Goal: Navigation & Orientation: Find specific page/section

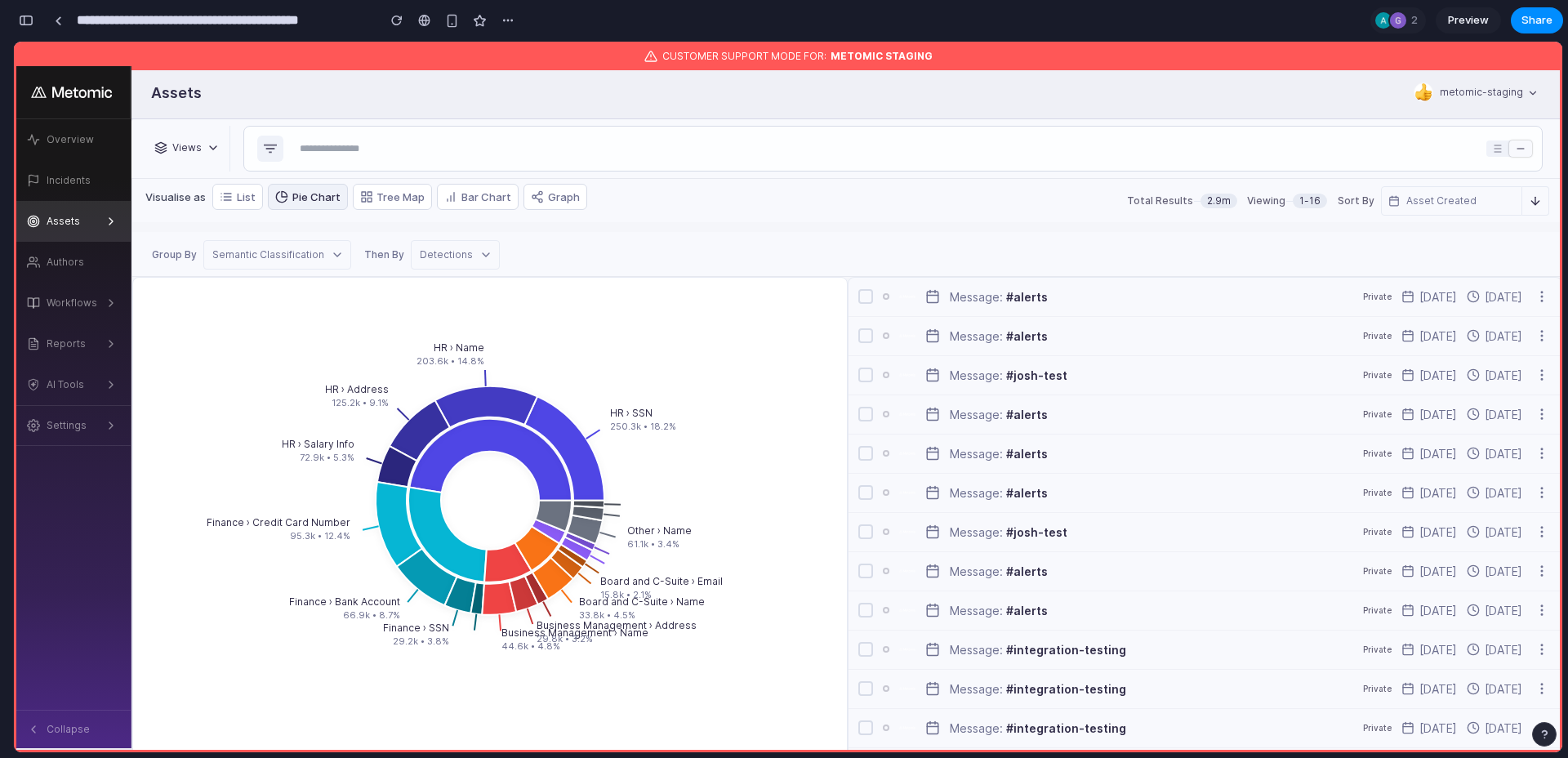
scroll to position [3492, 0]
click at [35, 19] on button "button" at bounding box center [26, 20] width 26 height 26
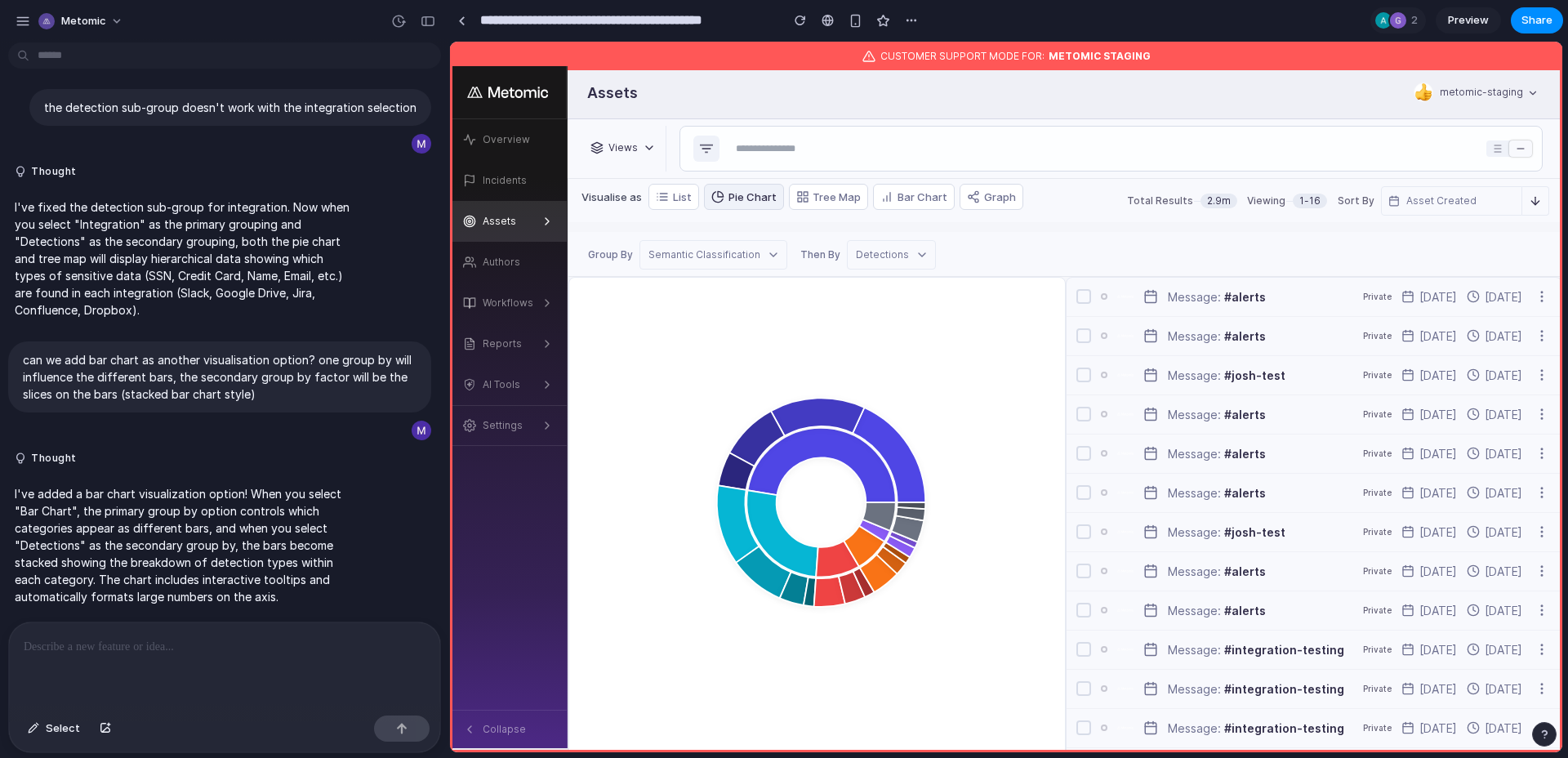
scroll to position [0, 0]
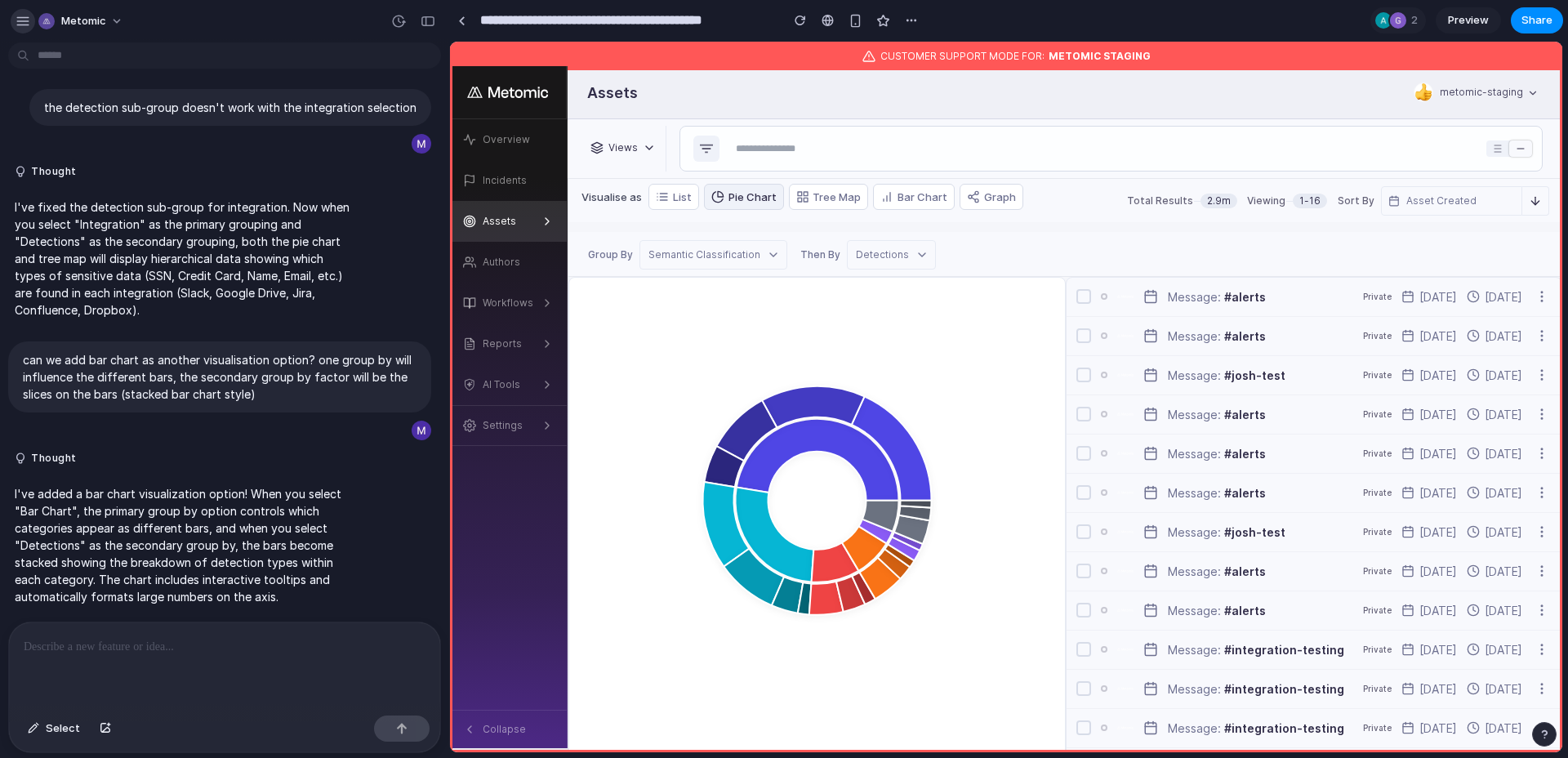
click at [31, 21] on button "button" at bounding box center [22, 21] width 24 height 24
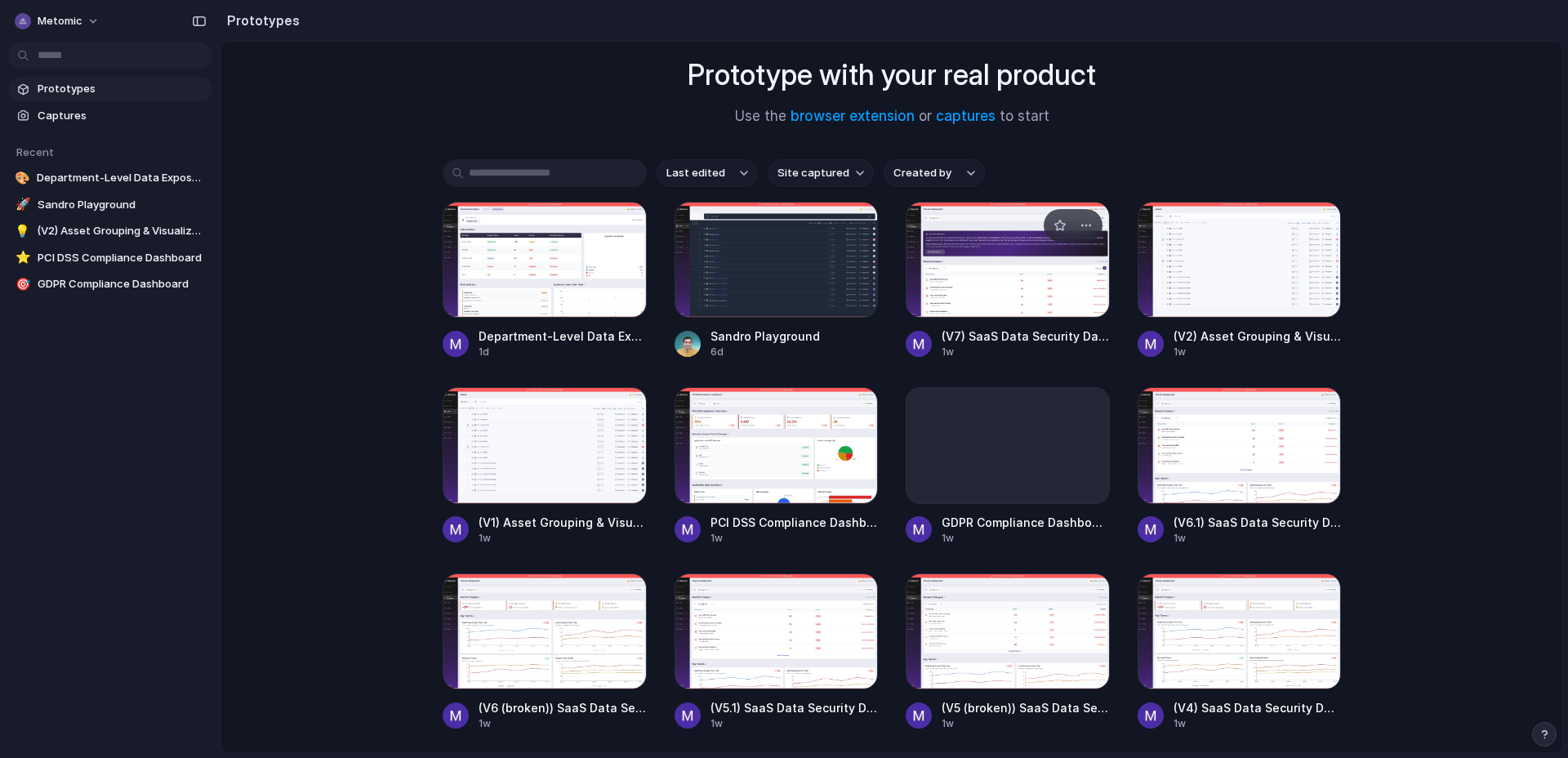
scroll to position [112, 0]
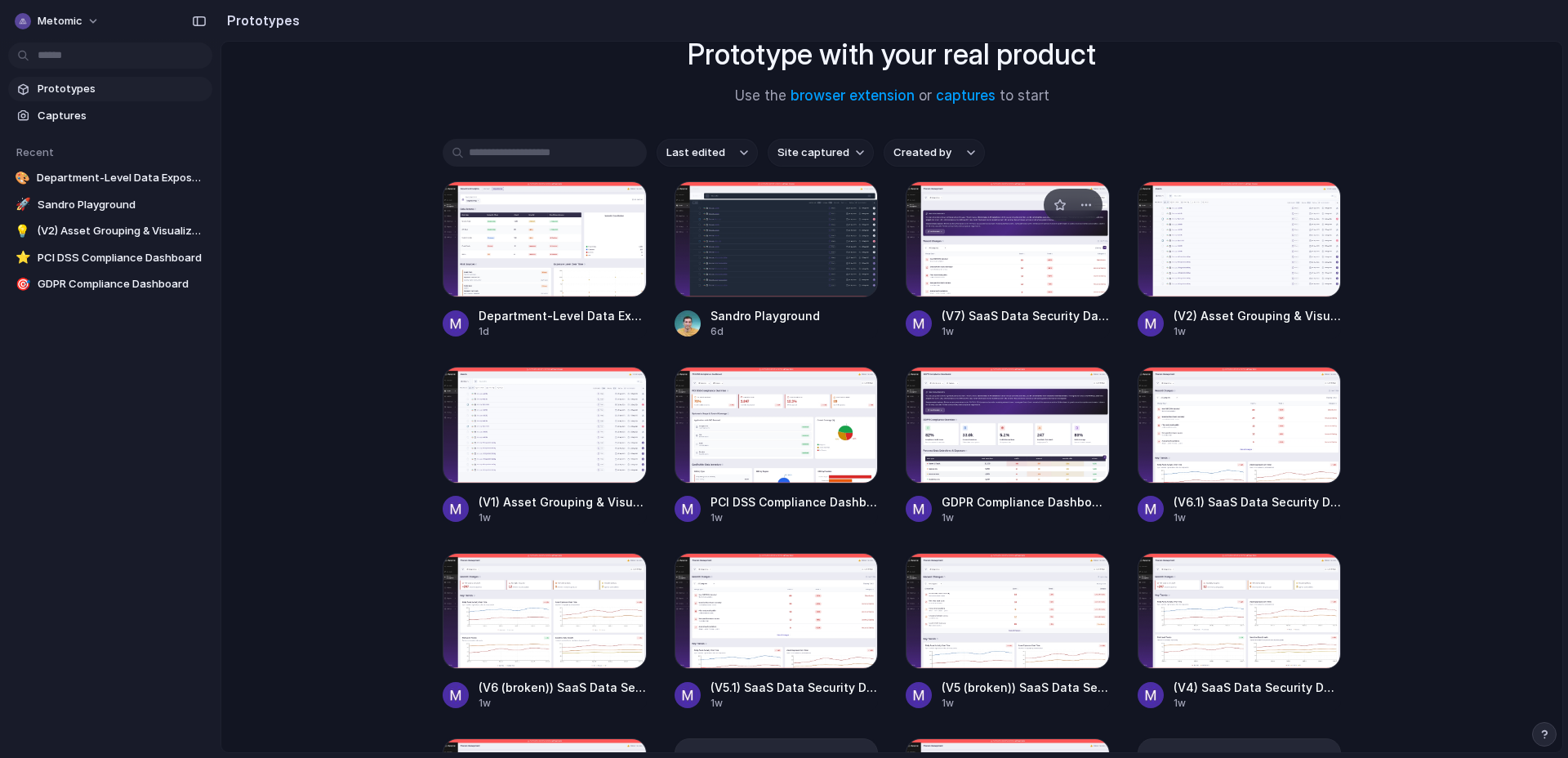
click at [971, 271] on div at bounding box center [1007, 239] width 204 height 116
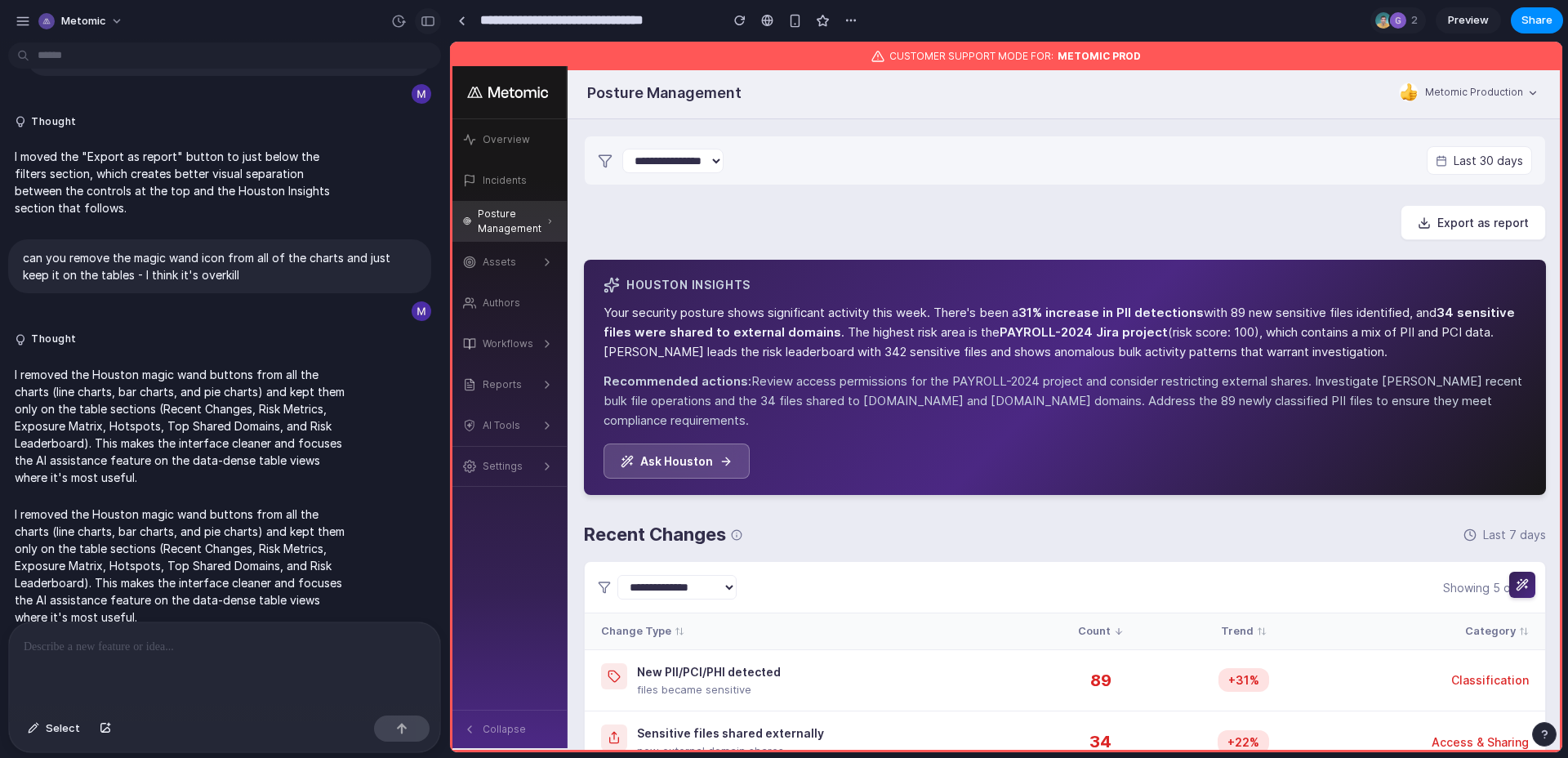
click at [424, 19] on div "button" at bounding box center [428, 21] width 15 height 11
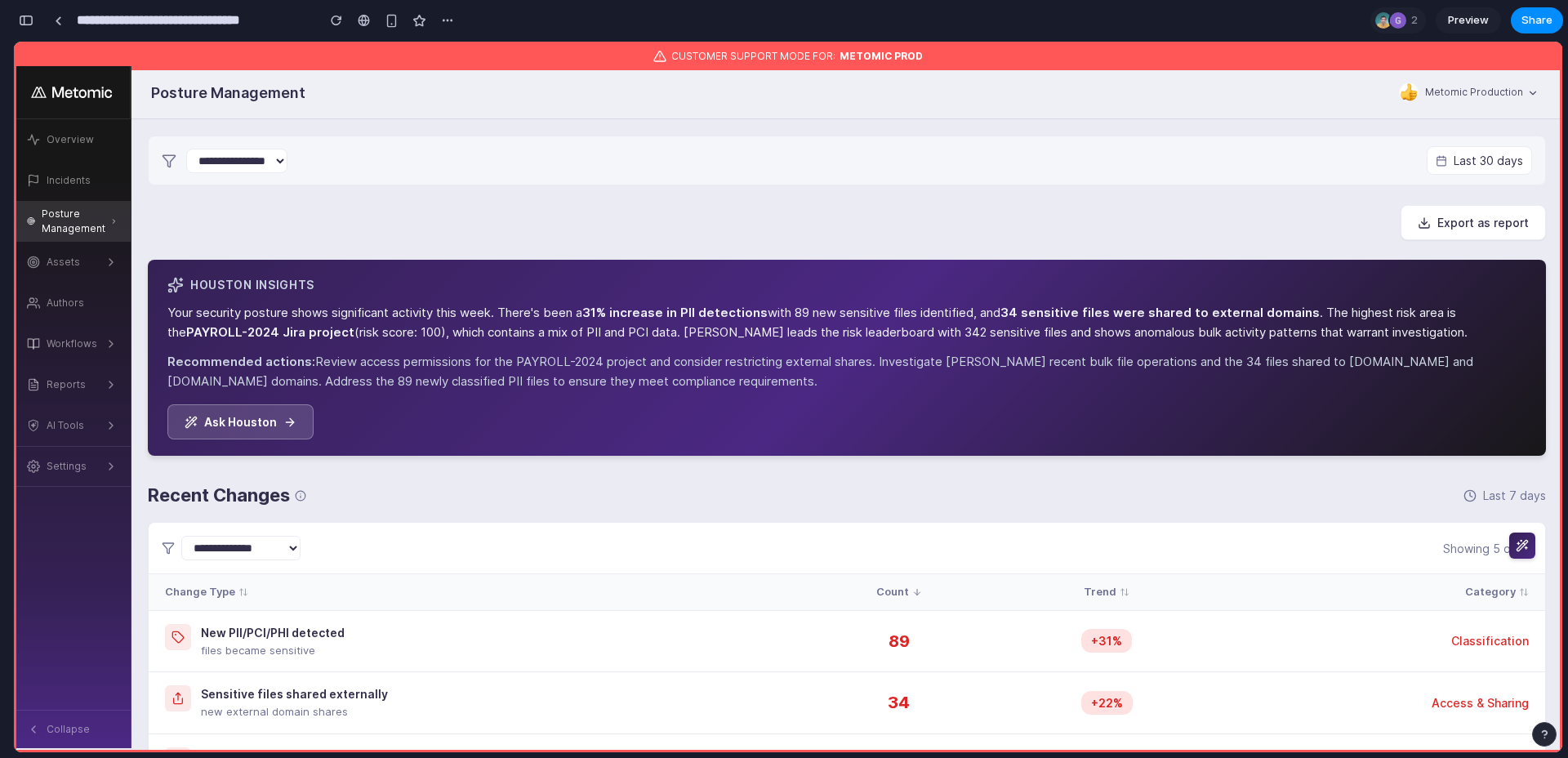
scroll to position [8644, 0]
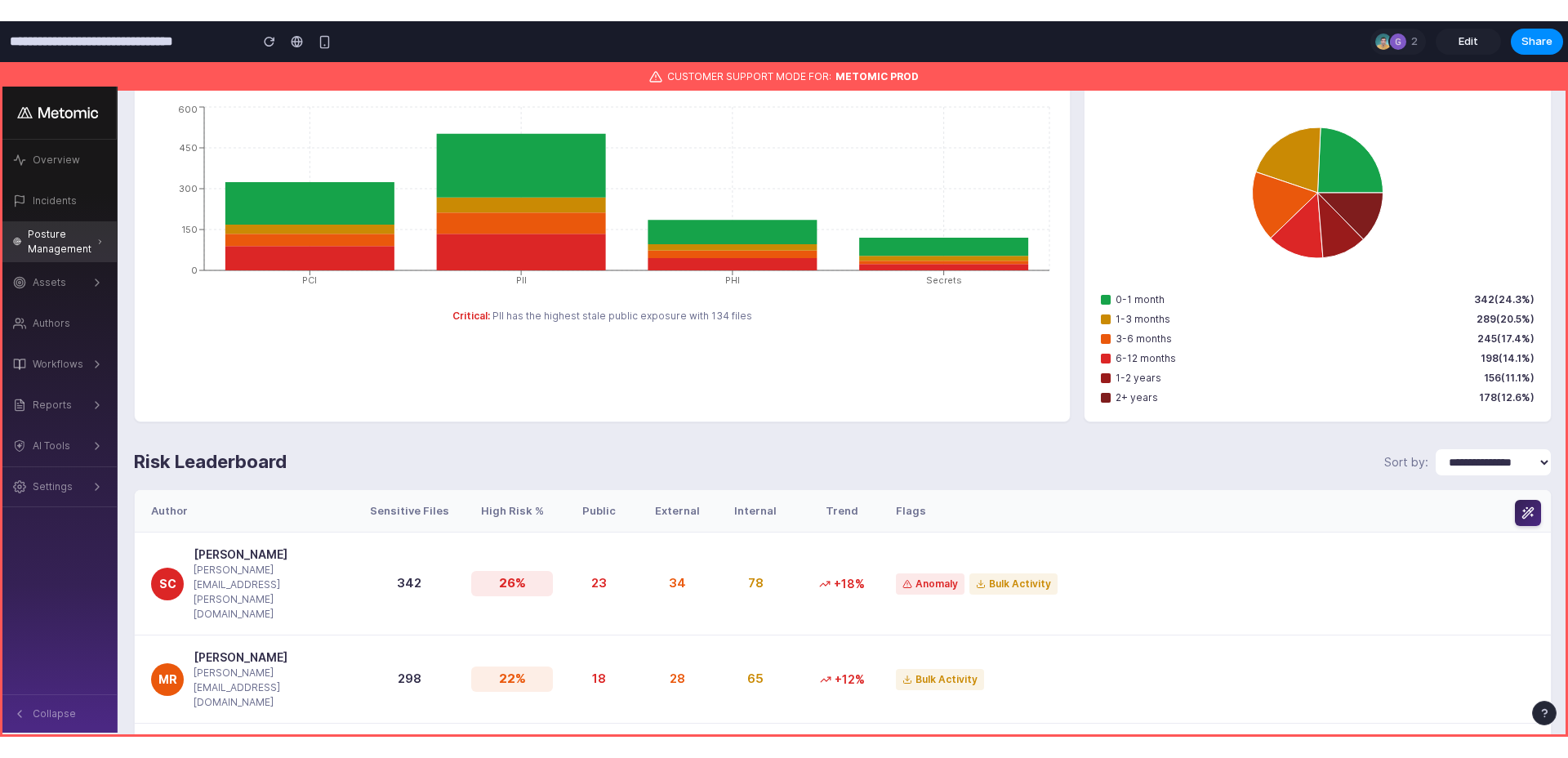
scroll to position [3746, 0]
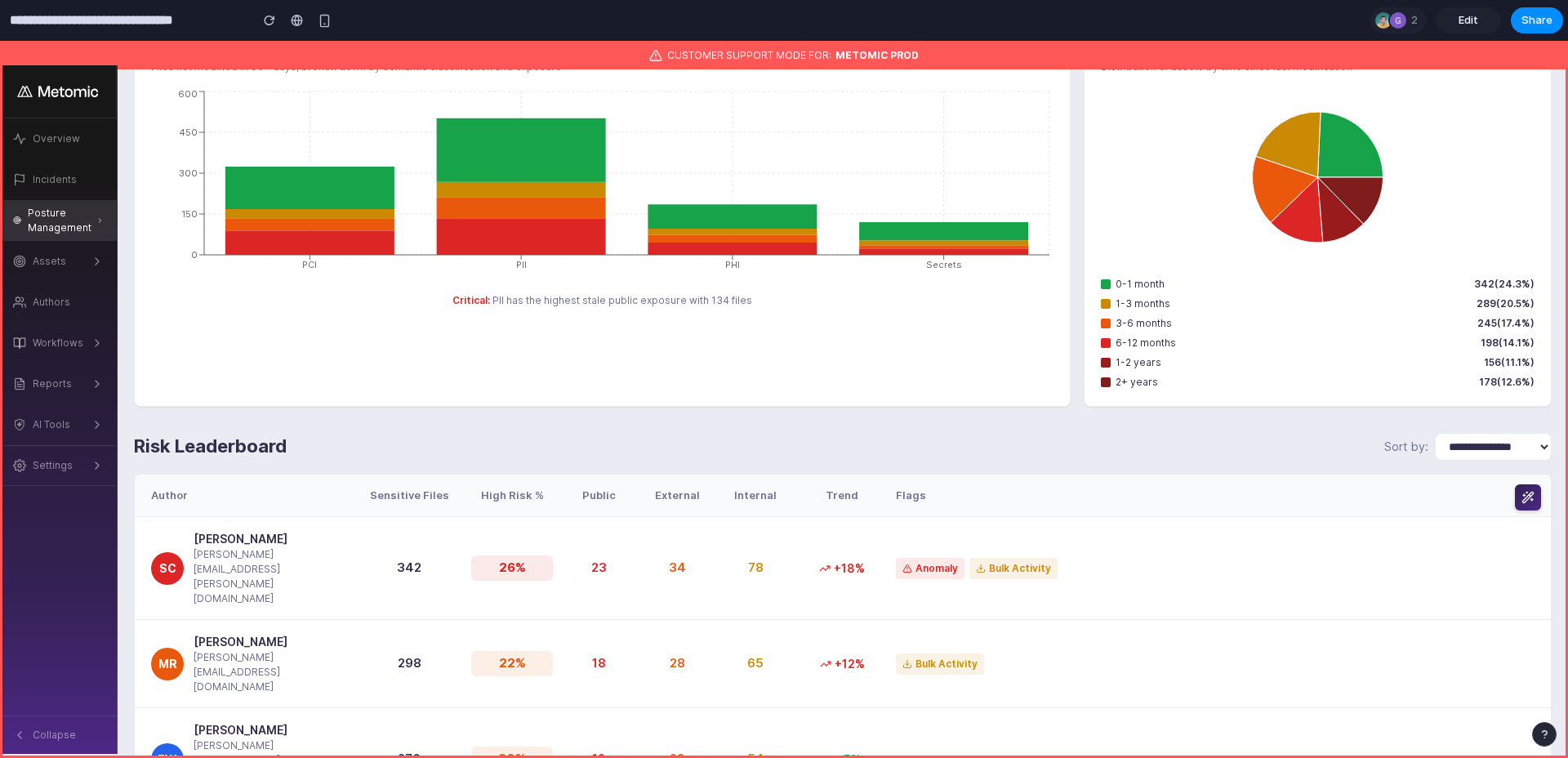
click at [1042, 458] on div "**********" at bounding box center [843, 447] width 1417 height 28
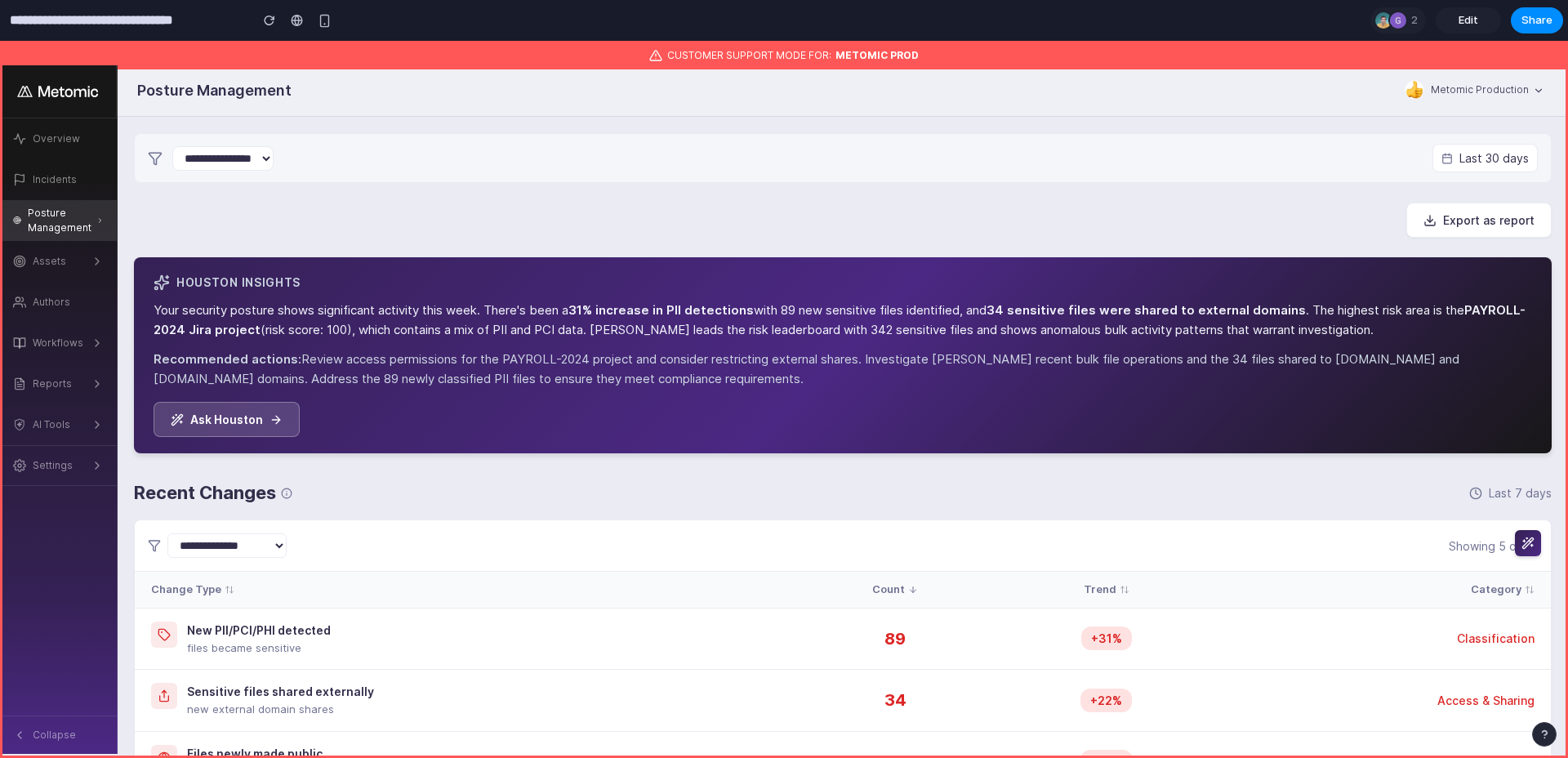
scroll to position [0, 0]
